Goal: Transaction & Acquisition: Purchase product/service

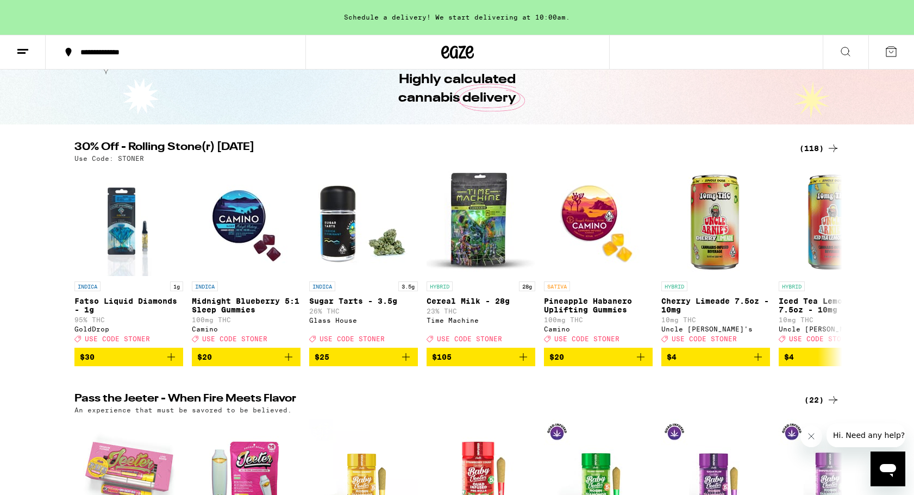
scroll to position [45, 0]
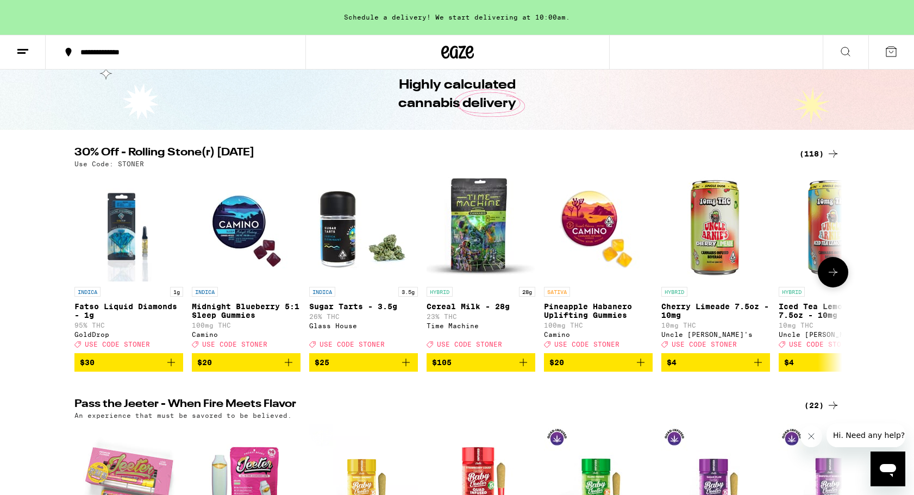
click at [834, 272] on icon at bounding box center [833, 272] width 13 height 13
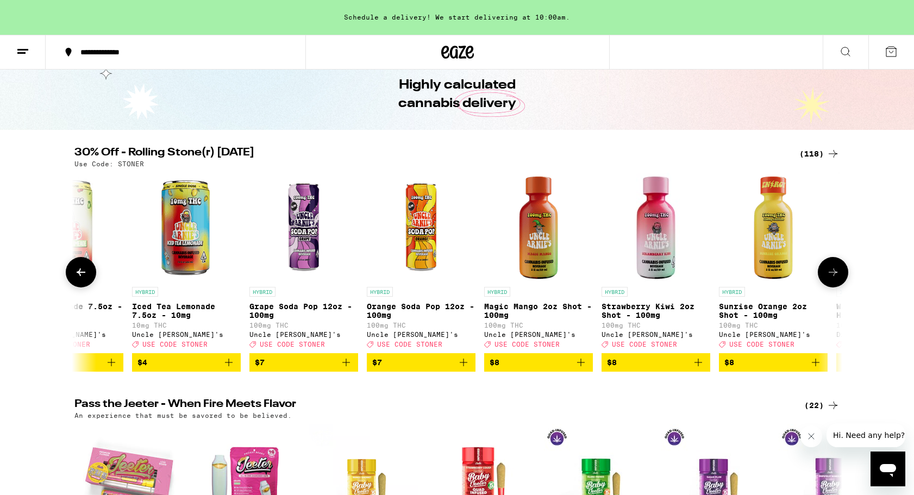
click at [834, 272] on icon at bounding box center [833, 272] width 13 height 13
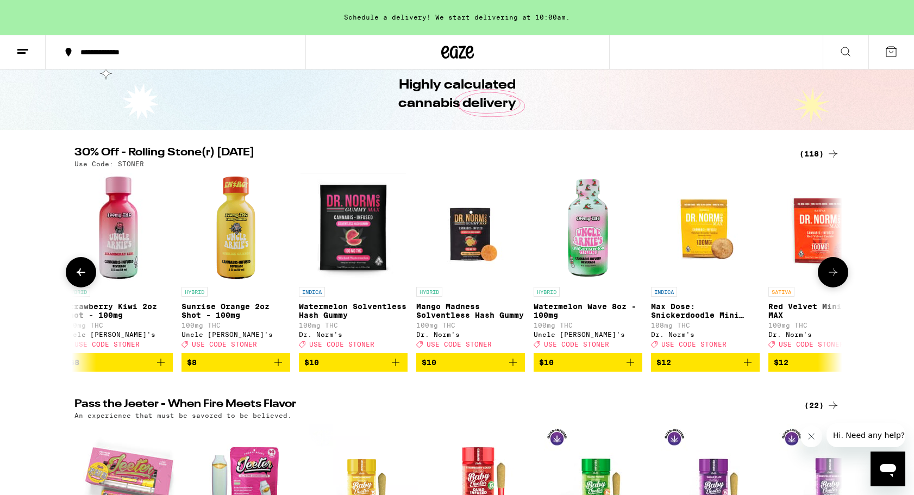
scroll to position [0, 1293]
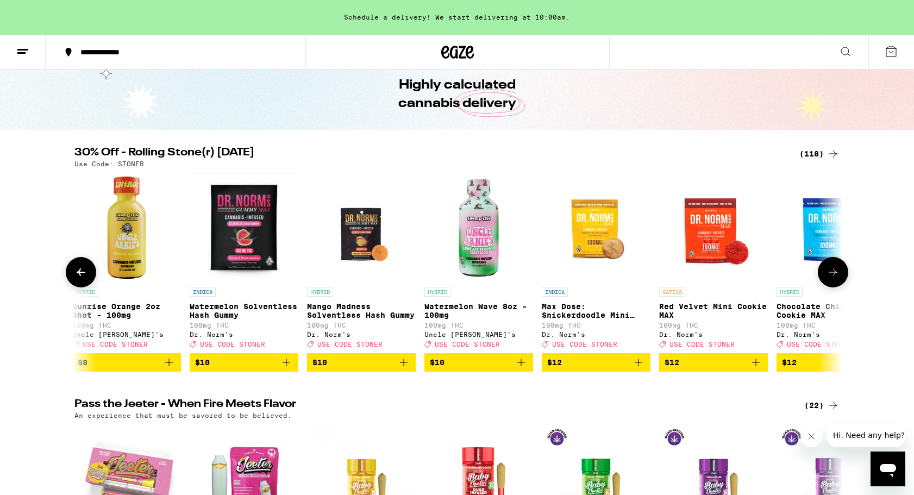
click at [834, 272] on icon at bounding box center [833, 272] width 13 height 13
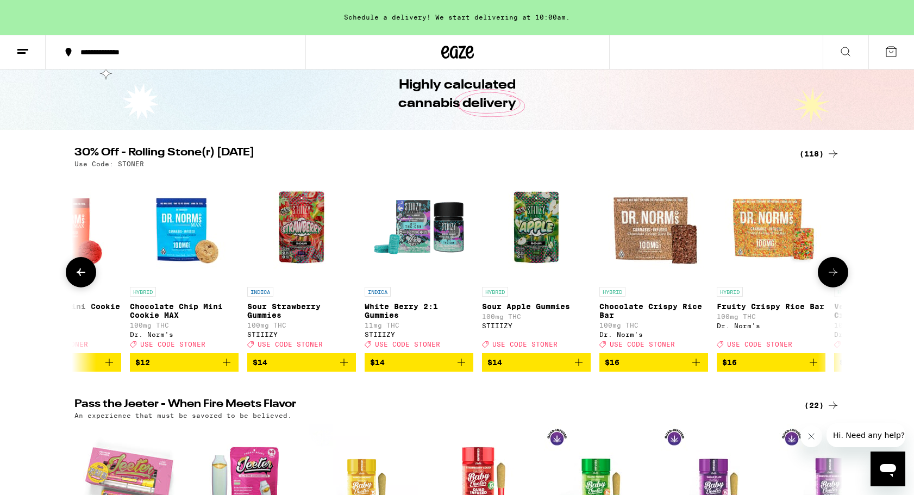
click at [834, 272] on icon at bounding box center [833, 272] width 13 height 13
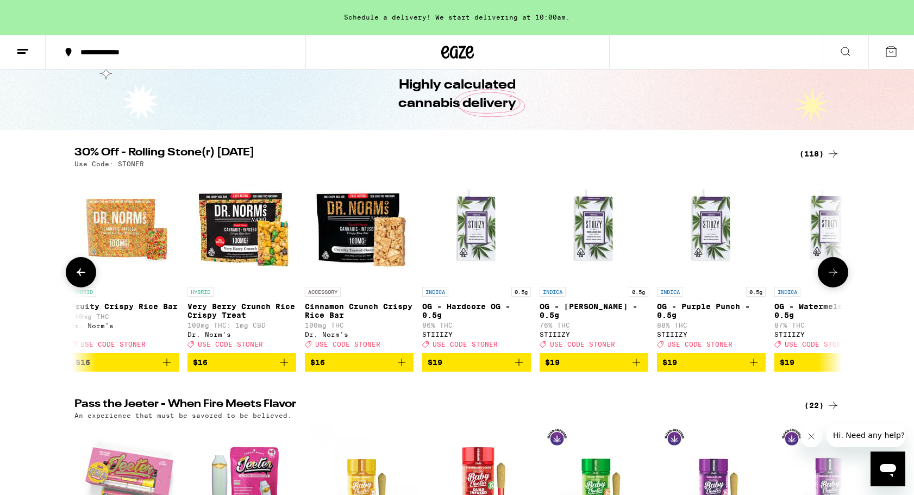
click at [834, 272] on icon at bounding box center [833, 272] width 13 height 13
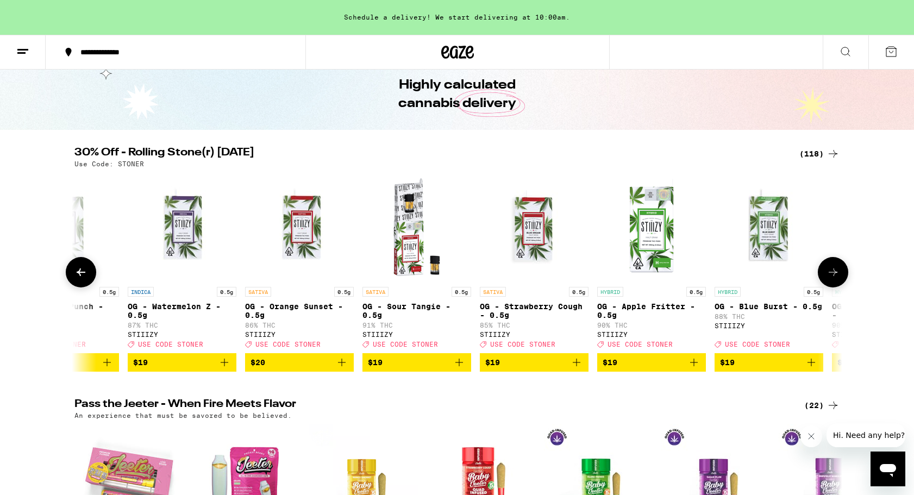
click at [834, 272] on icon at bounding box center [833, 272] width 13 height 13
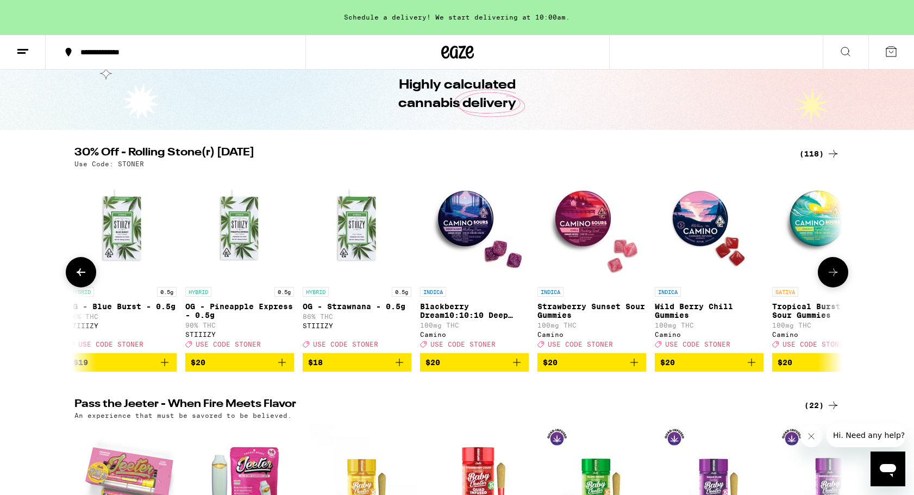
click at [834, 272] on icon at bounding box center [833, 272] width 13 height 13
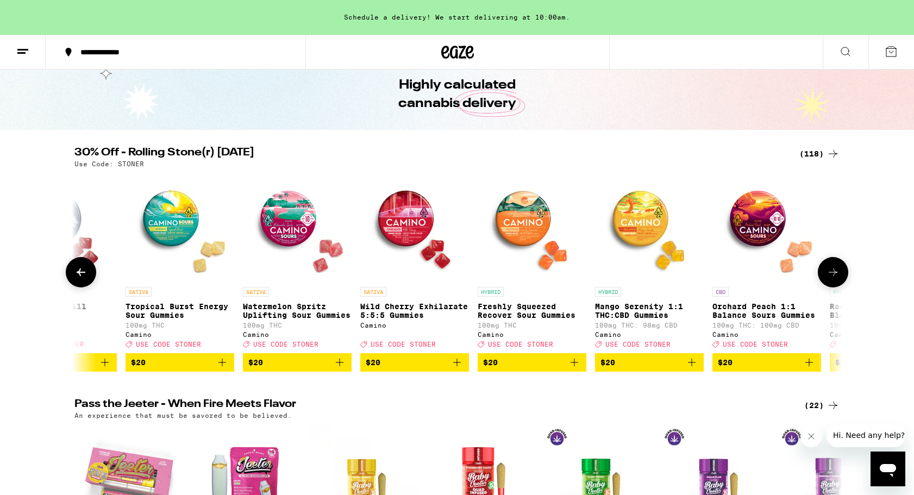
click at [831, 279] on icon at bounding box center [833, 272] width 13 height 13
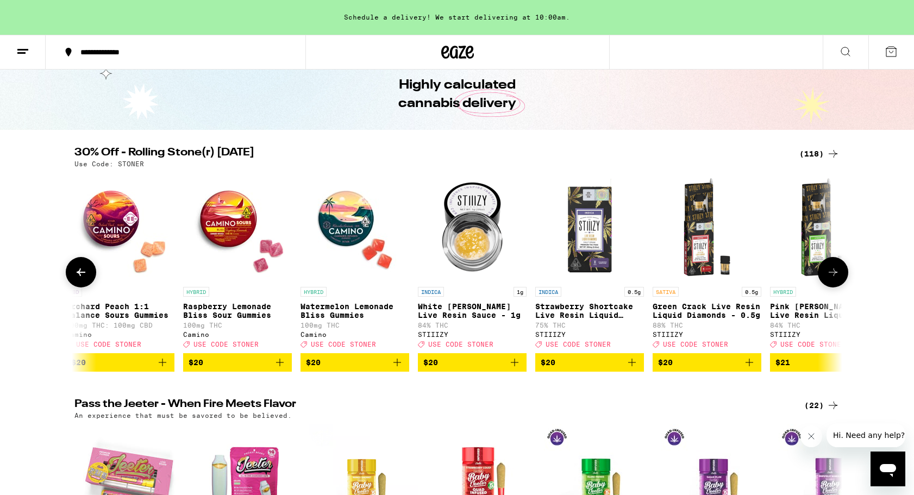
click at [831, 279] on icon at bounding box center [833, 272] width 13 height 13
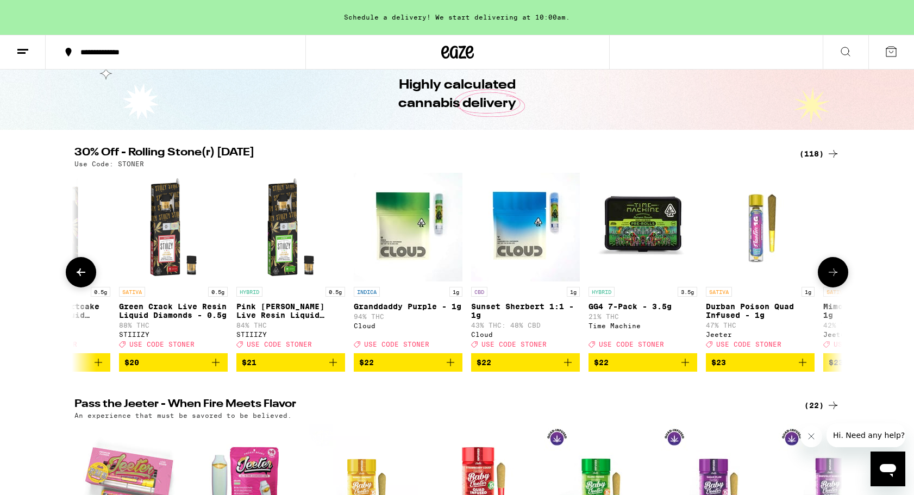
scroll to position [0, 5820]
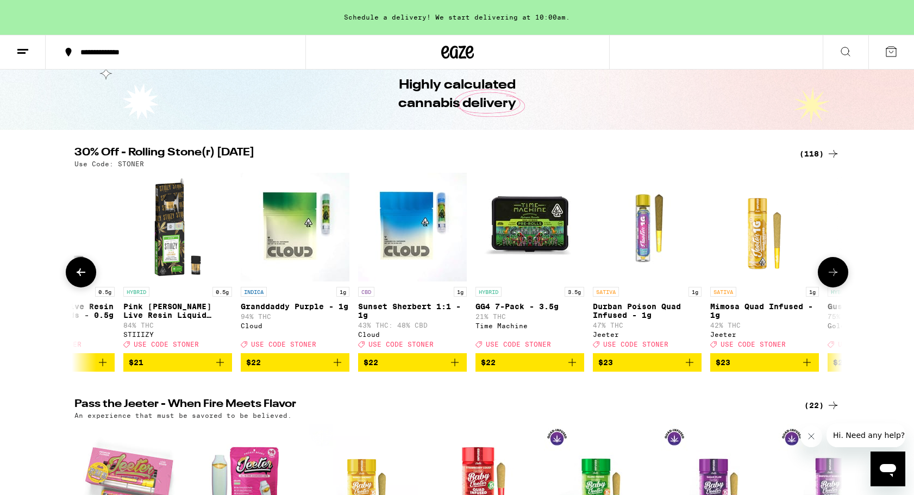
click at [831, 279] on icon at bounding box center [833, 272] width 13 height 13
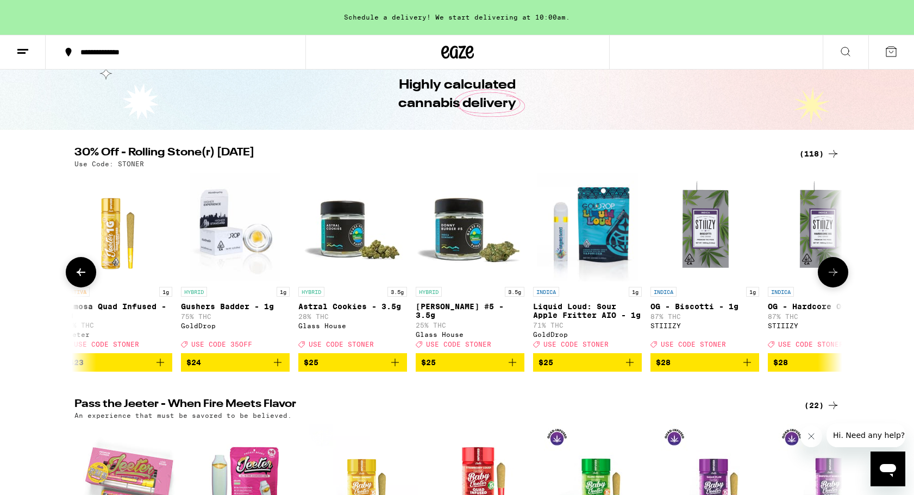
click at [71, 272] on button at bounding box center [81, 272] width 30 height 30
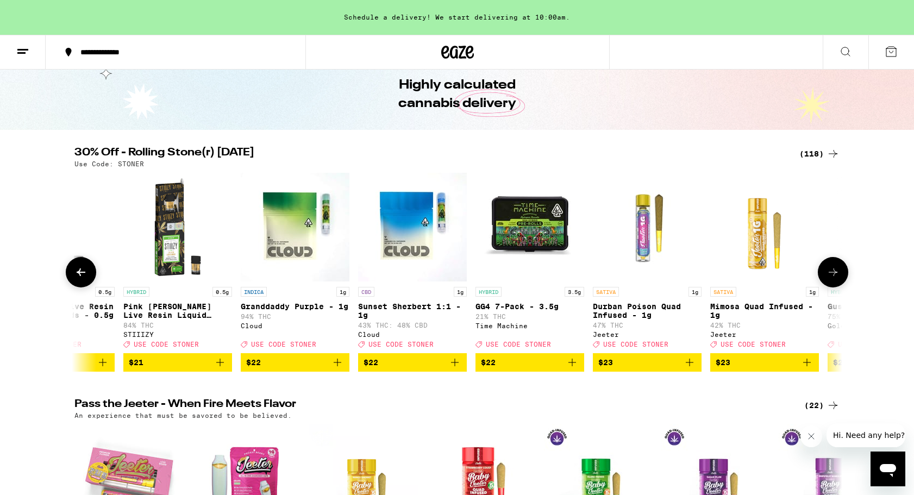
click at [836, 276] on icon at bounding box center [833, 272] width 9 height 8
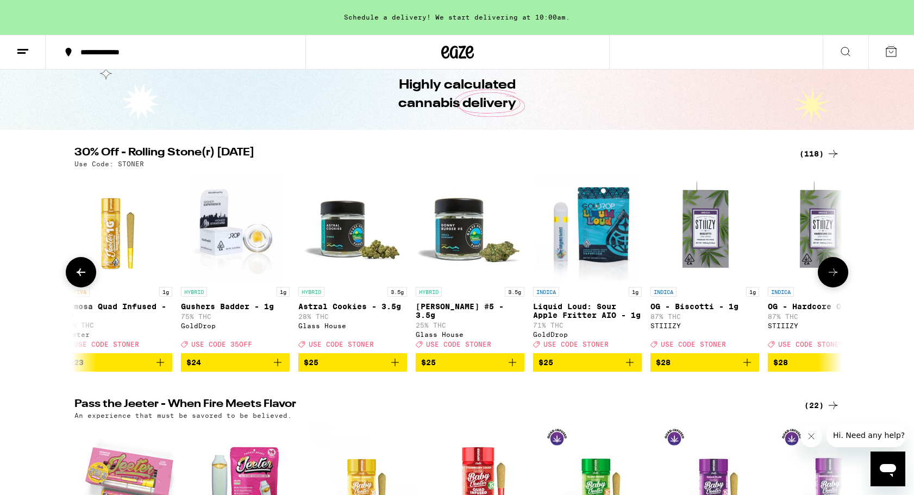
click at [836, 276] on icon at bounding box center [833, 272] width 9 height 8
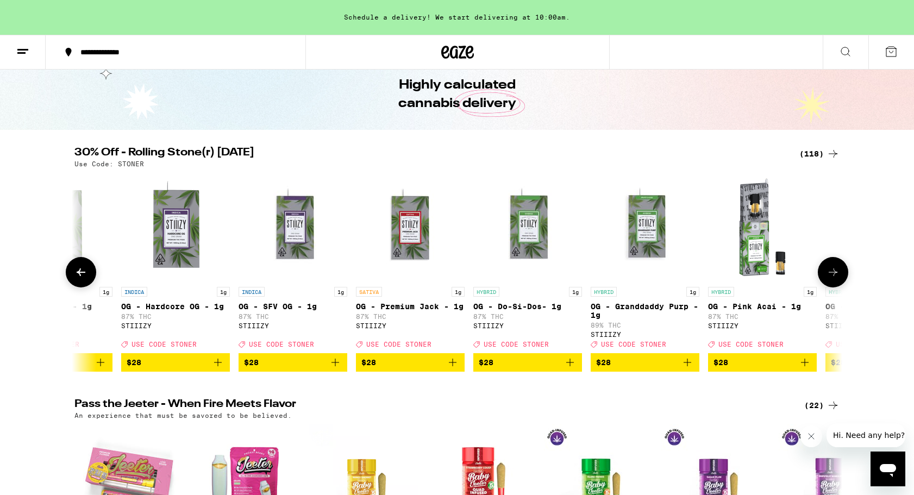
click at [836, 276] on icon at bounding box center [833, 272] width 9 height 8
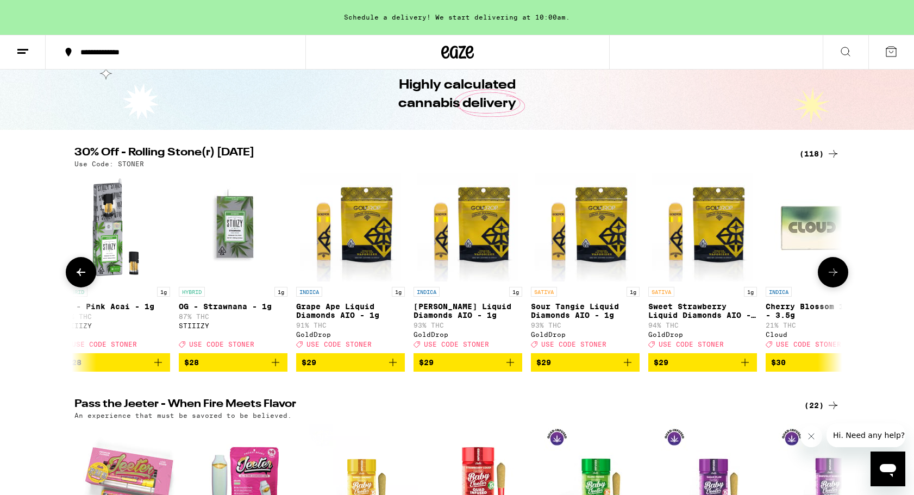
click at [836, 276] on icon at bounding box center [833, 272] width 9 height 8
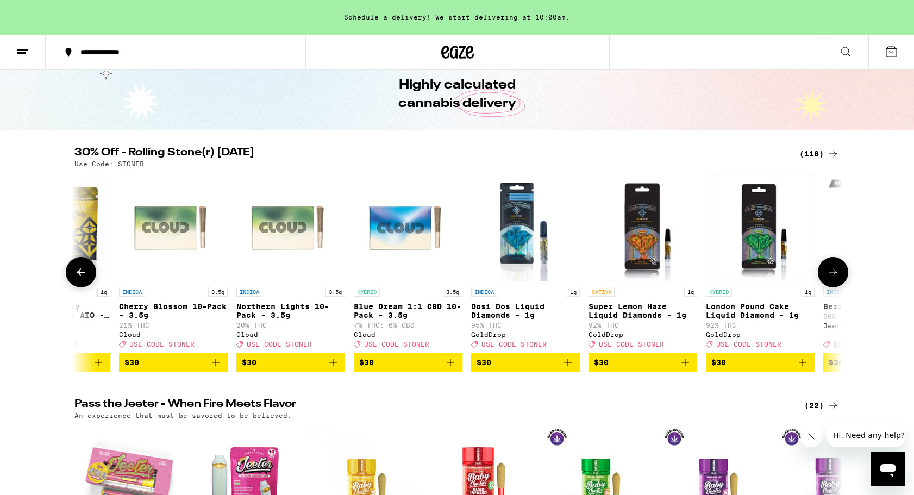
click at [836, 276] on icon at bounding box center [833, 272] width 9 height 8
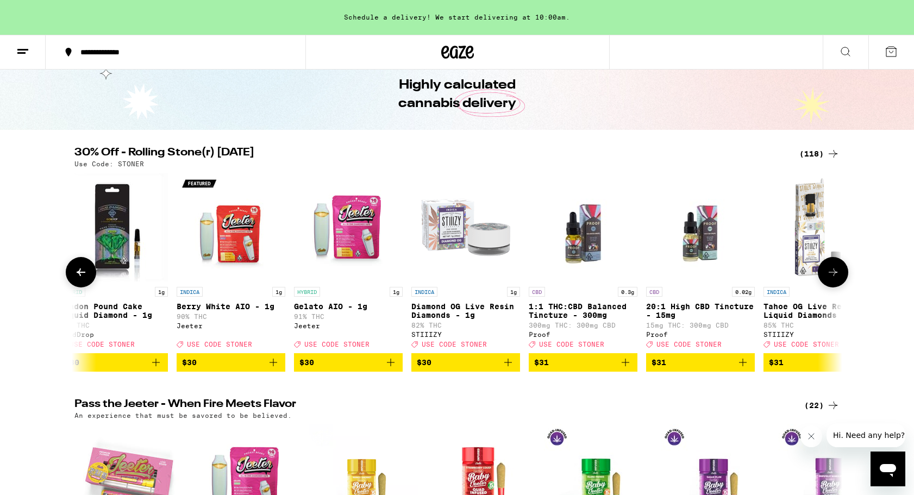
click at [836, 276] on icon at bounding box center [833, 272] width 9 height 8
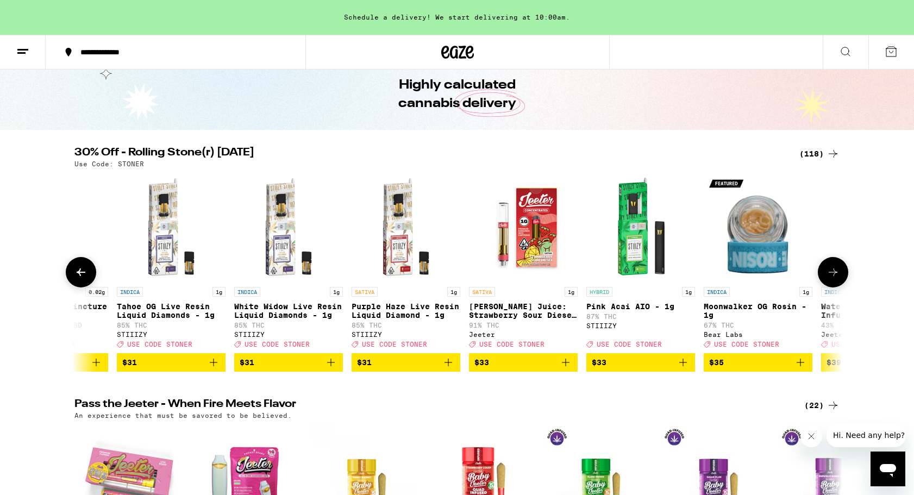
click at [836, 276] on icon at bounding box center [833, 272] width 9 height 8
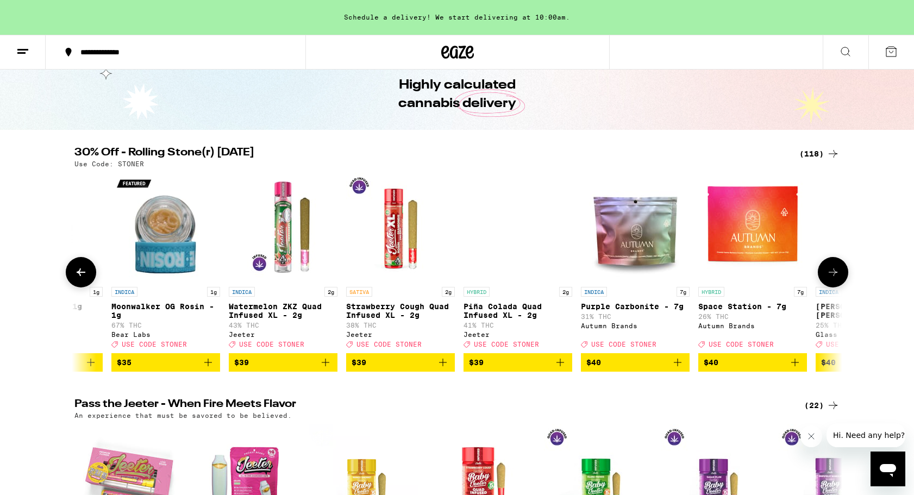
scroll to position [0, 10347]
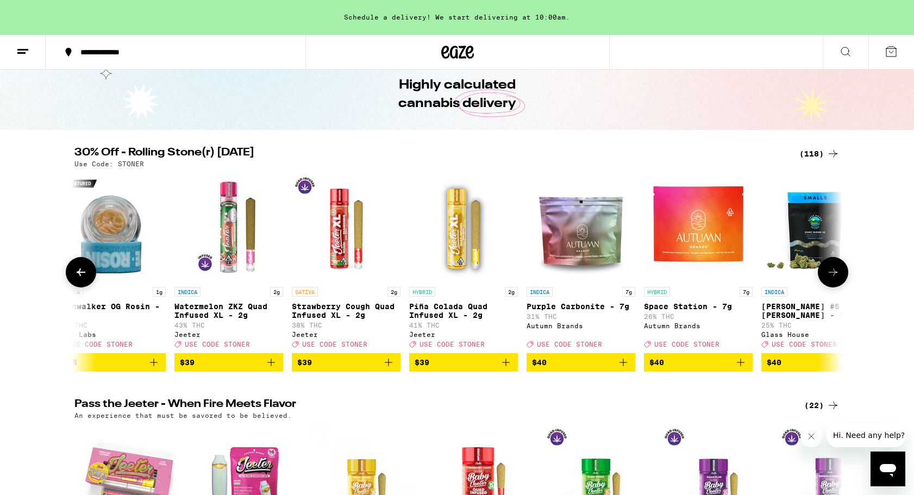
click at [836, 276] on icon at bounding box center [833, 272] width 9 height 8
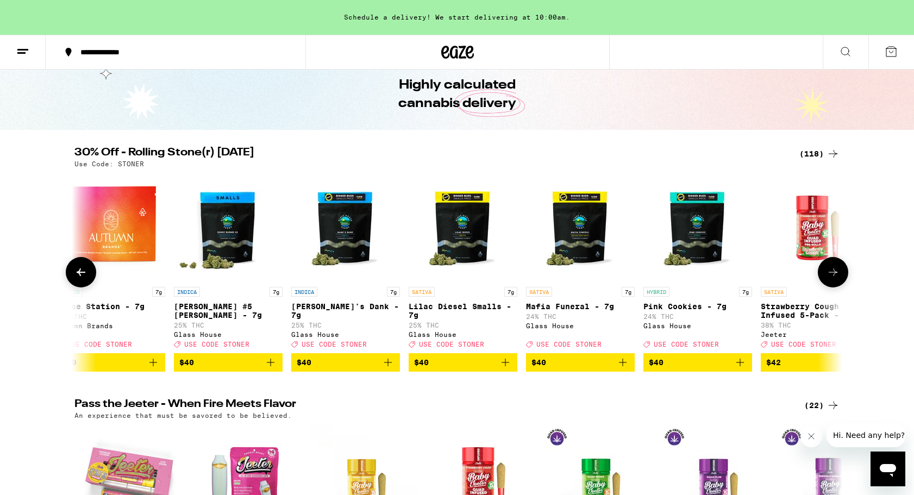
scroll to position [0, 10993]
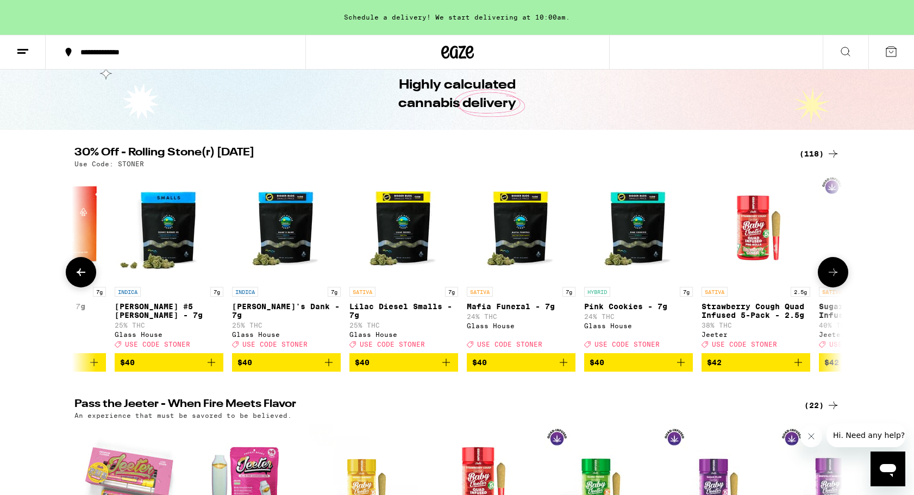
click at [836, 276] on icon at bounding box center [833, 272] width 9 height 8
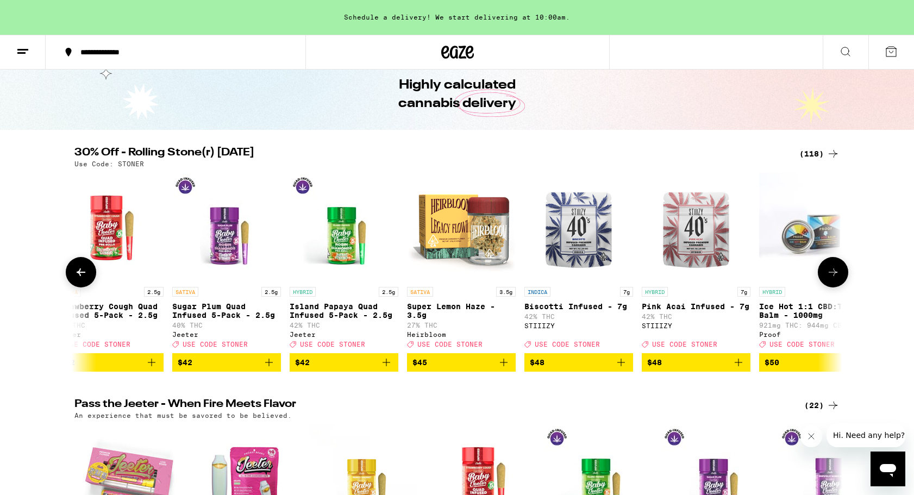
click at [836, 276] on icon at bounding box center [833, 272] width 9 height 8
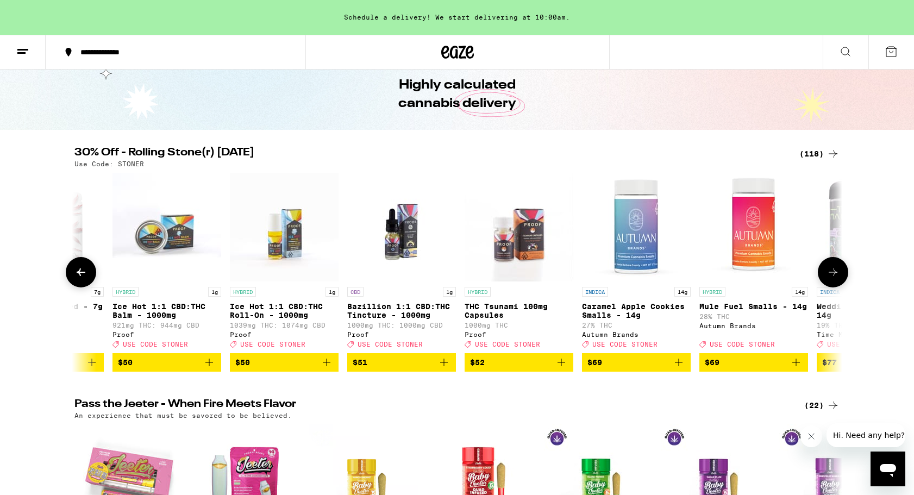
click at [836, 276] on icon at bounding box center [833, 272] width 9 height 8
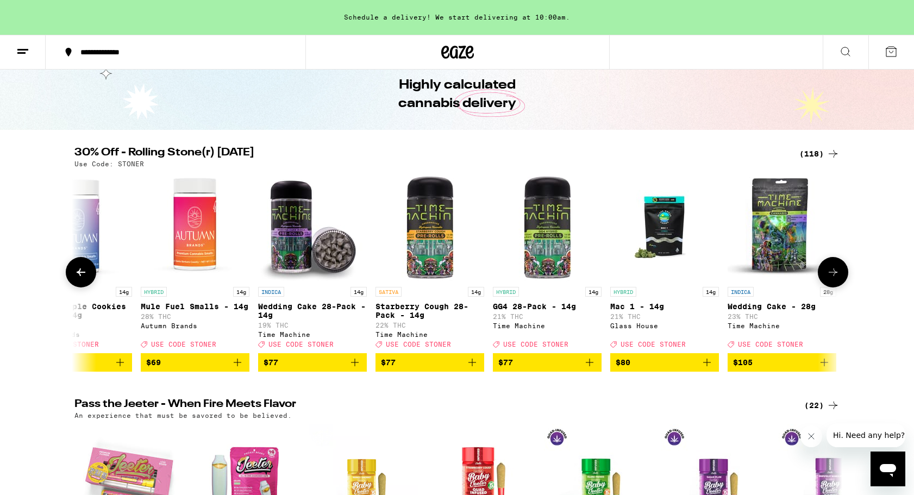
scroll to position [0, 12933]
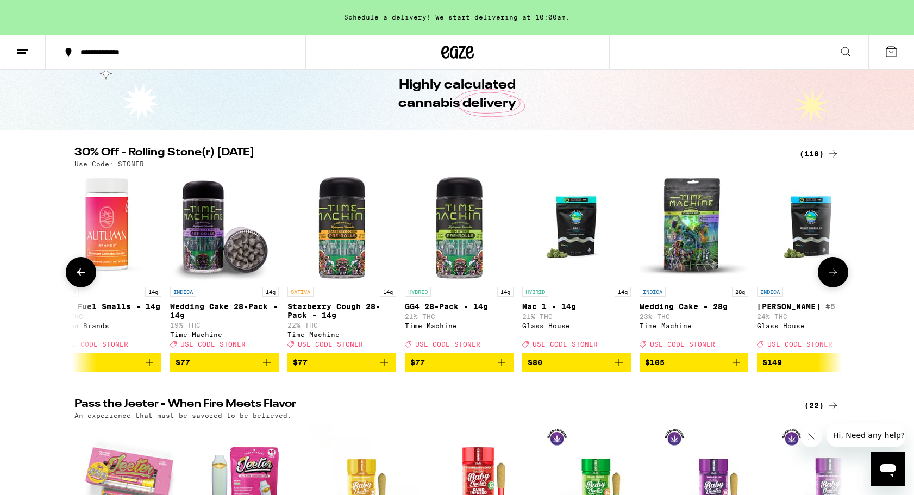
click at [836, 276] on icon at bounding box center [833, 272] width 9 height 8
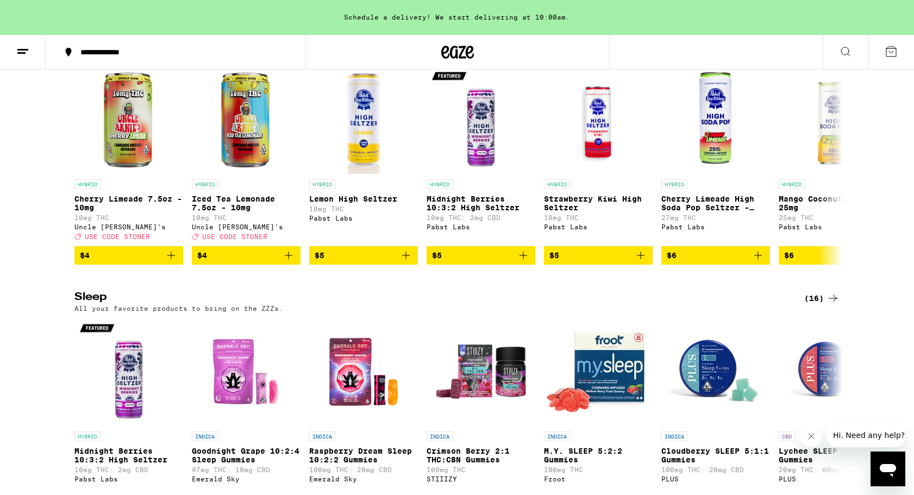
scroll to position [3728, 0]
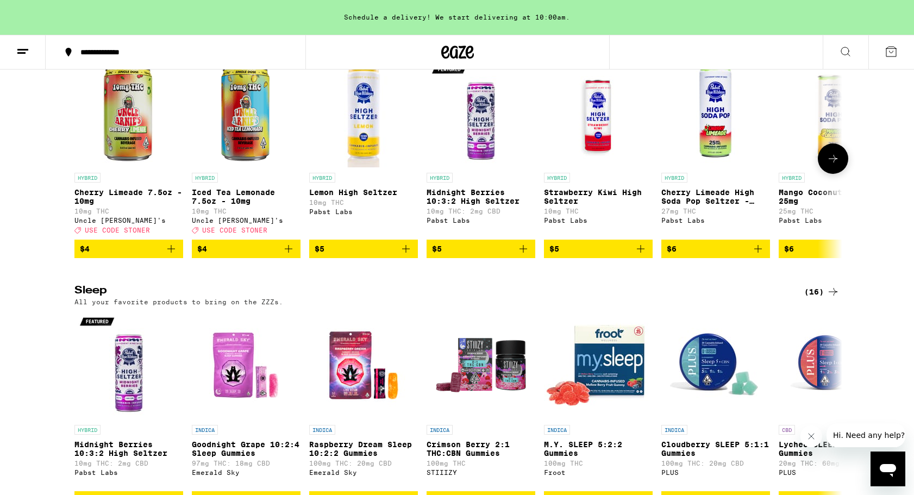
click at [838, 165] on icon at bounding box center [833, 158] width 13 height 13
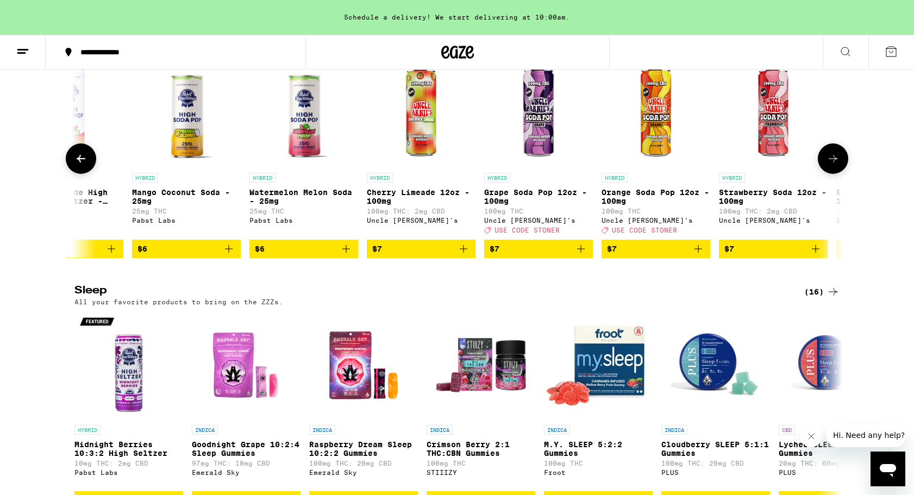
click at [838, 165] on icon at bounding box center [833, 158] width 13 height 13
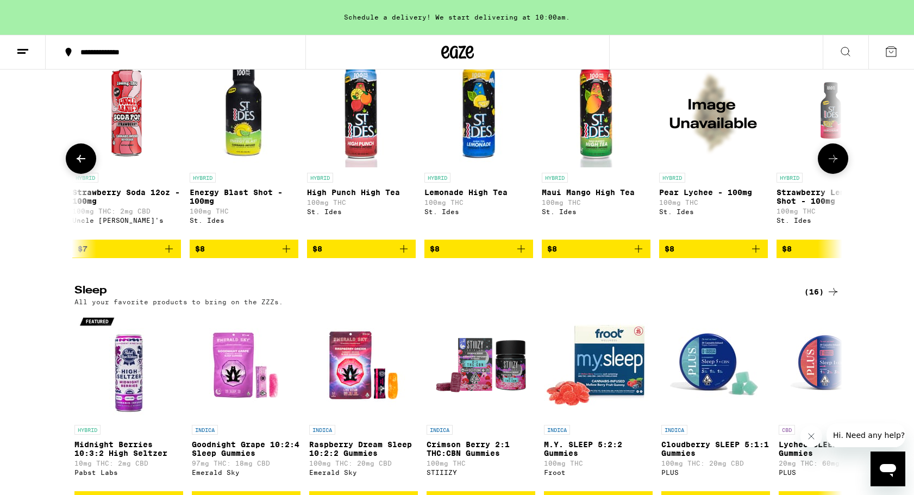
click at [838, 165] on icon at bounding box center [833, 158] width 13 height 13
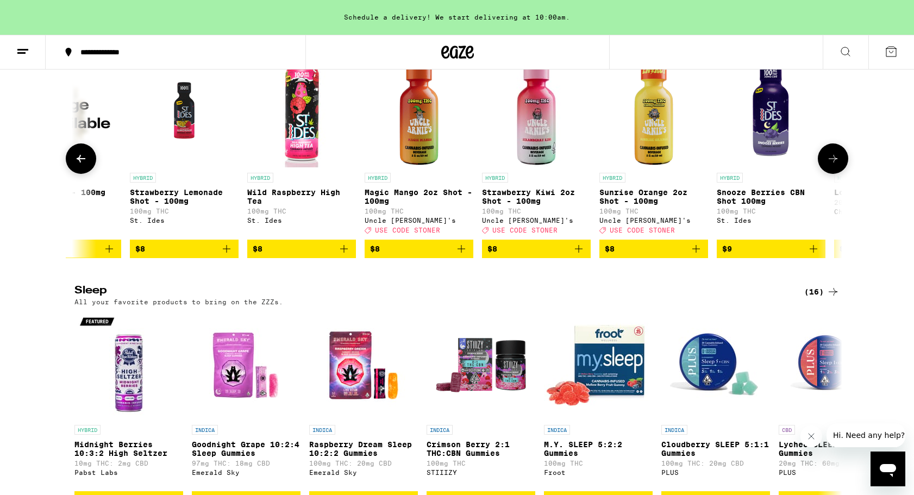
click at [838, 165] on icon at bounding box center [833, 158] width 13 height 13
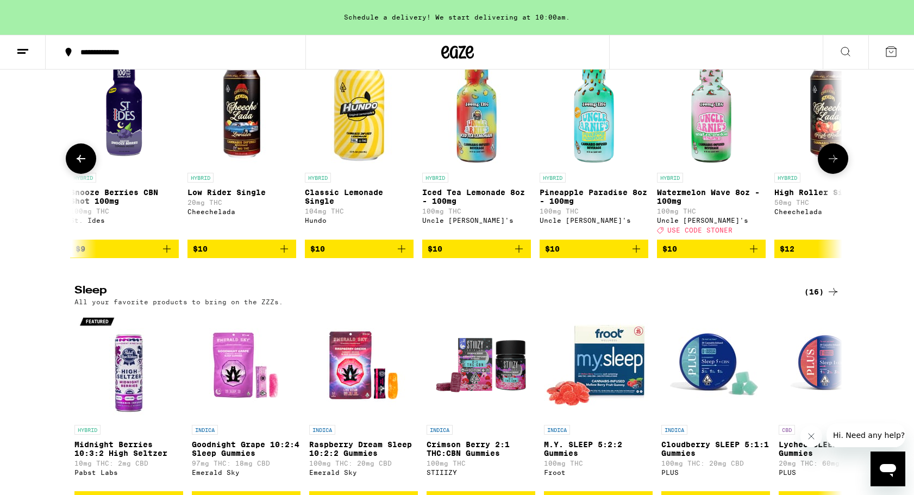
click at [838, 165] on icon at bounding box center [833, 158] width 13 height 13
